Goal: Task Accomplishment & Management: Use online tool/utility

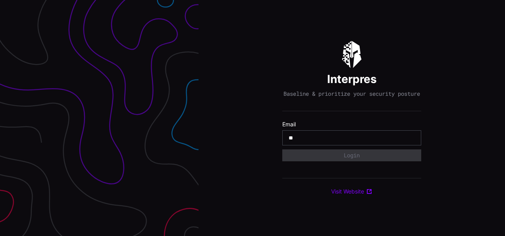
type input "**********"
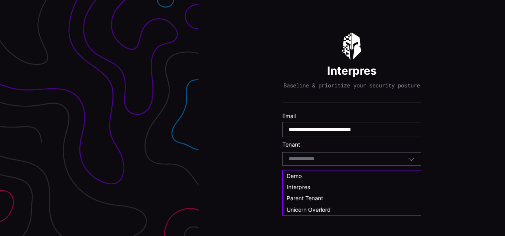
click at [328, 162] on input at bounding box center [309, 159] width 41 height 7
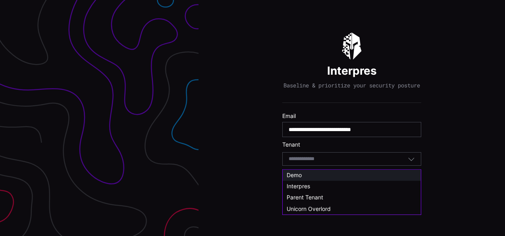
click at [300, 174] on span "Demo" at bounding box center [294, 175] width 15 height 7
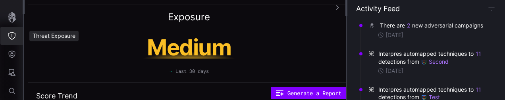
click at [12, 36] on icon "Threat Exposure" at bounding box center [12, 36] width 8 height 8
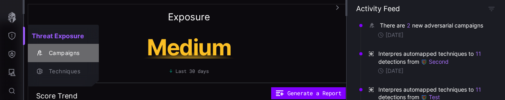
click at [52, 53] on div "Campaigns" at bounding box center [67, 53] width 45 height 10
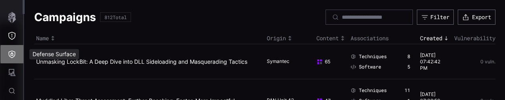
click at [13, 52] on icon "Defense Surface" at bounding box center [12, 54] width 8 height 8
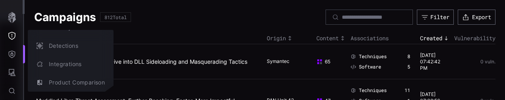
scroll to position [33, 0]
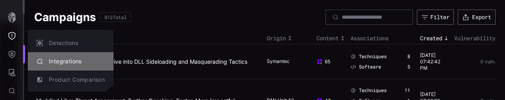
click at [55, 60] on div "Integrations" at bounding box center [75, 61] width 60 height 10
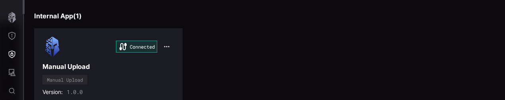
scroll to position [435, 0]
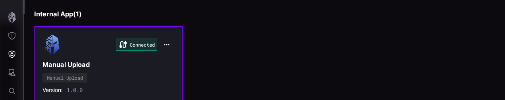
click at [119, 83] on div "Connected Manual Upload Manual Upload Version: 1.0.0 • 0" at bounding box center [109, 73] width 132 height 77
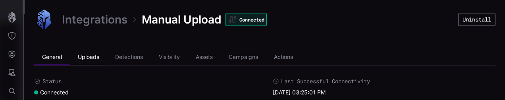
click at [92, 57] on li "Uploads" at bounding box center [88, 57] width 37 height 16
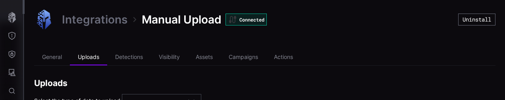
scroll to position [17, 0]
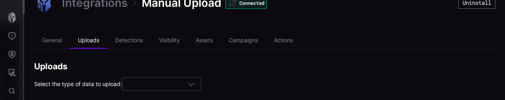
click at [187, 86] on div at bounding box center [158, 84] width 60 height 7
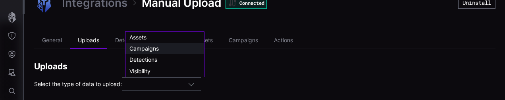
click at [149, 47] on span "Campaigns" at bounding box center [144, 48] width 29 height 7
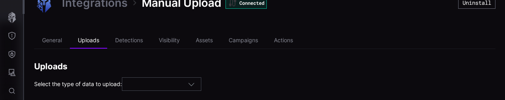
type input "*********"
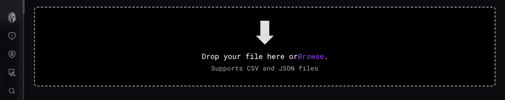
scroll to position [175, 0]
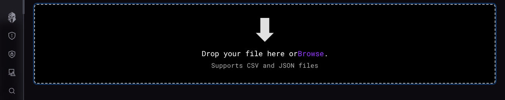
click at [307, 52] on span "Browse" at bounding box center [311, 53] width 26 height 10
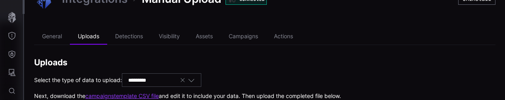
scroll to position [3, 0]
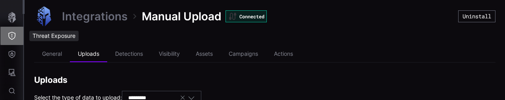
click at [12, 35] on icon "Threat Exposure" at bounding box center [11, 36] width 7 height 8
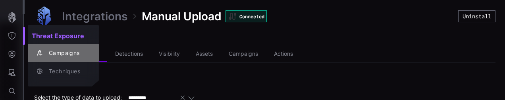
click at [56, 53] on div "Campaigns" at bounding box center [67, 53] width 45 height 10
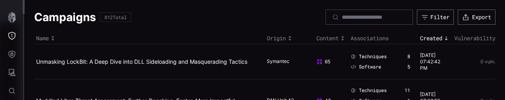
click at [443, 37] on icon "Toggle sort direction" at bounding box center [446, 38] width 6 height 6
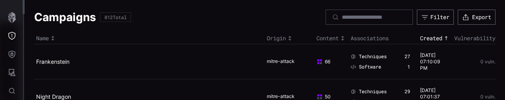
click at [443, 37] on icon "Toggle sort direction" at bounding box center [446, 38] width 6 height 6
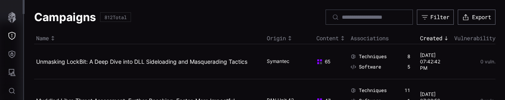
click at [443, 37] on icon "Toggle sort direction" at bounding box center [446, 38] width 6 height 6
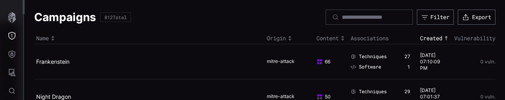
click at [443, 37] on icon "Toggle sort direction" at bounding box center [446, 38] width 6 height 6
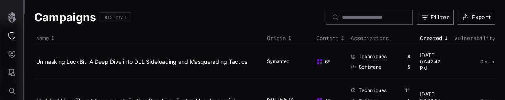
click at [429, 37] on div "Created" at bounding box center [435, 38] width 30 height 7
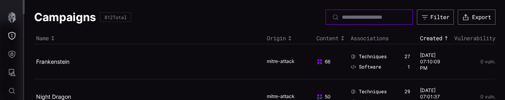
click at [376, 19] on input at bounding box center [370, 17] width 56 height 7
type input "**********"
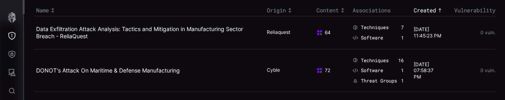
scroll to position [32, 0]
